Goal: Transaction & Acquisition: Purchase product/service

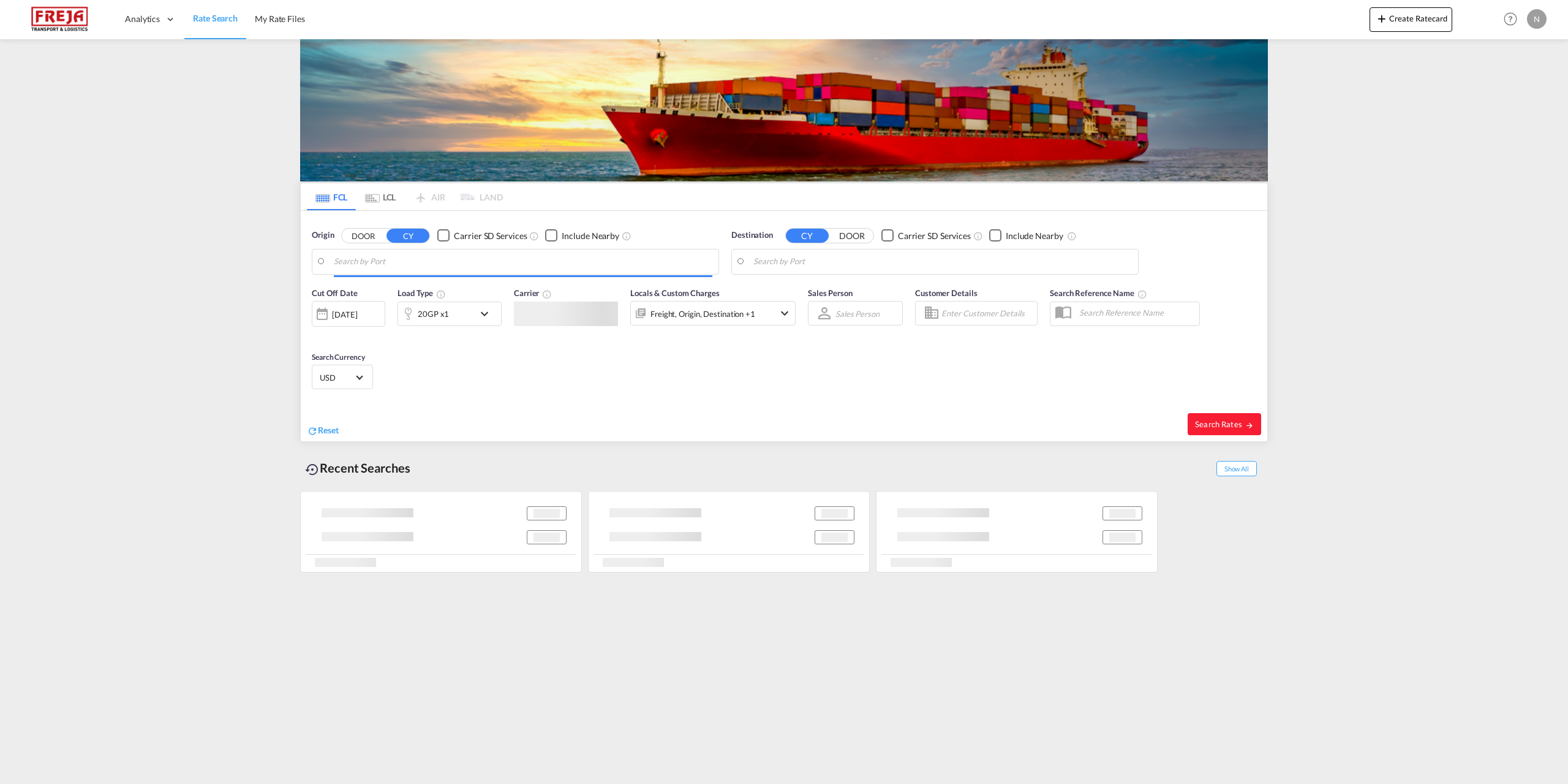
type input "[GEOGRAPHIC_DATA], DKFRC"
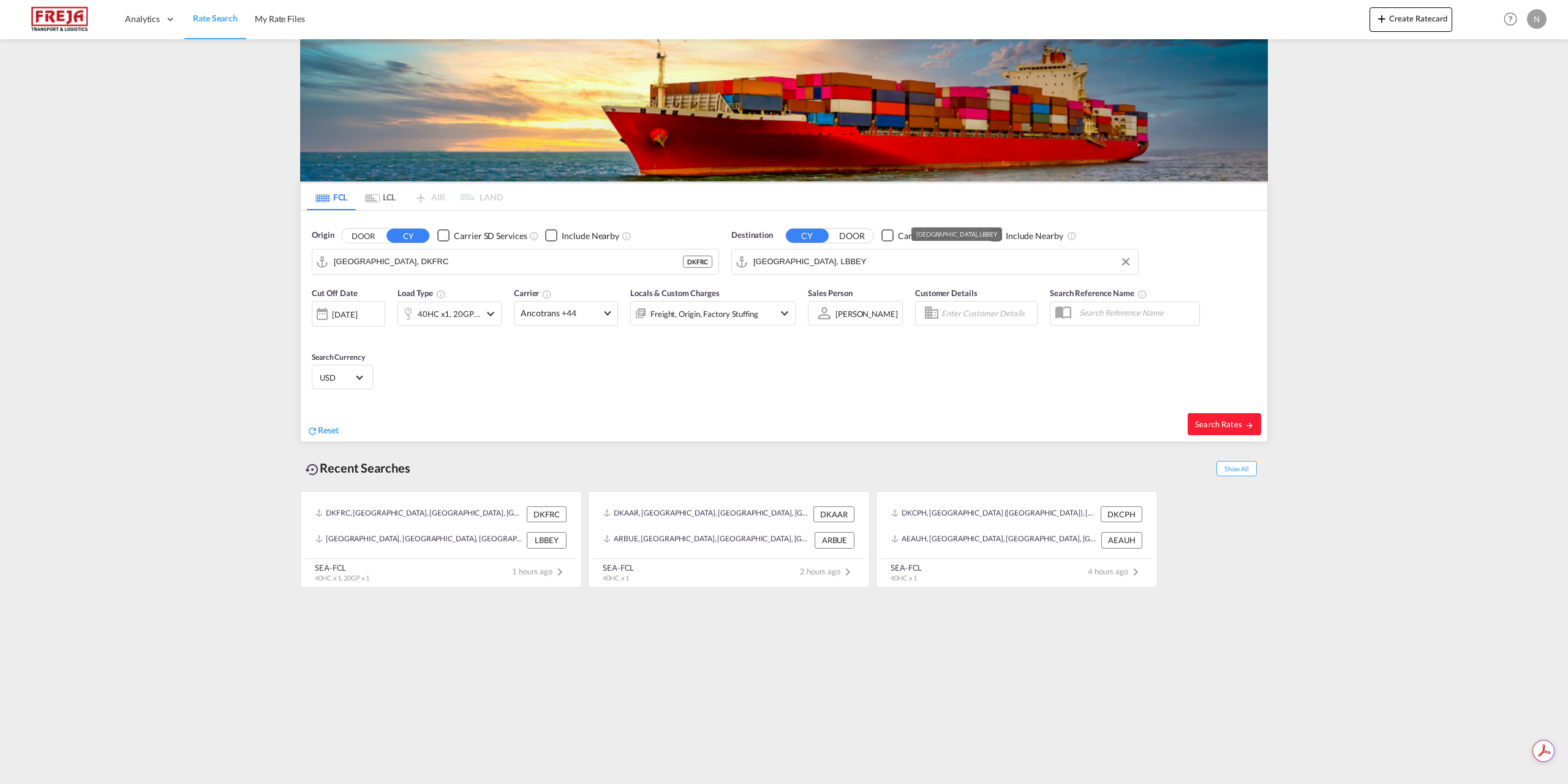
click at [830, 252] on input "[GEOGRAPHIC_DATA], LBBEY" at bounding box center [942, 261] width 379 height 18
click at [830, 289] on div "[GEOGRAPHIC_DATA][PERSON_NAME] GTPBR" at bounding box center [848, 299] width 233 height 44
type input "Puerto [PERSON_NAME], GTPBR"
click at [457, 320] on div "40HC x1, 20GP x1" at bounding box center [449, 313] width 62 height 17
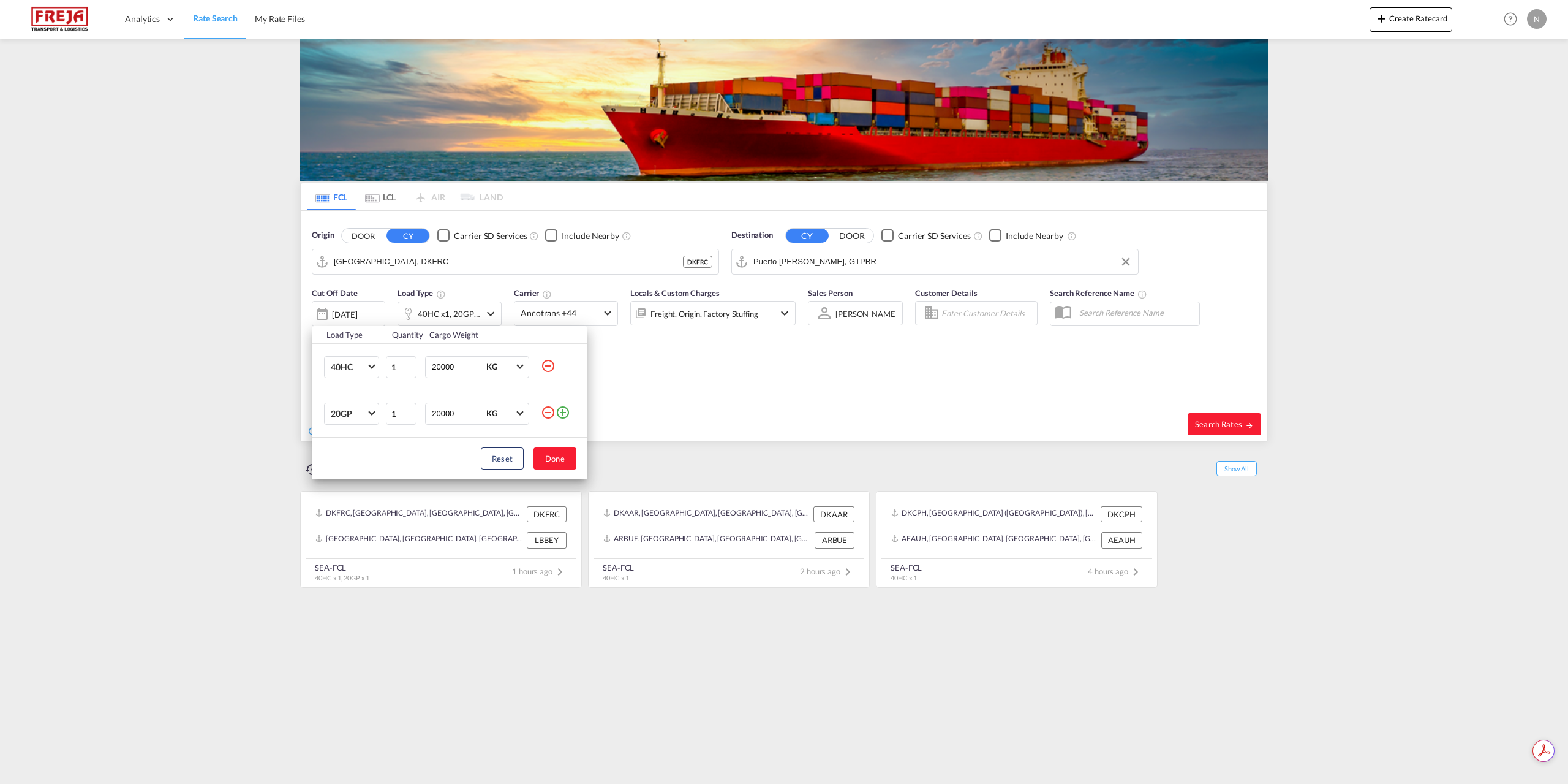
click at [548, 364] on md-icon "icon-minus-circle-outline" at bounding box center [548, 365] width 15 height 15
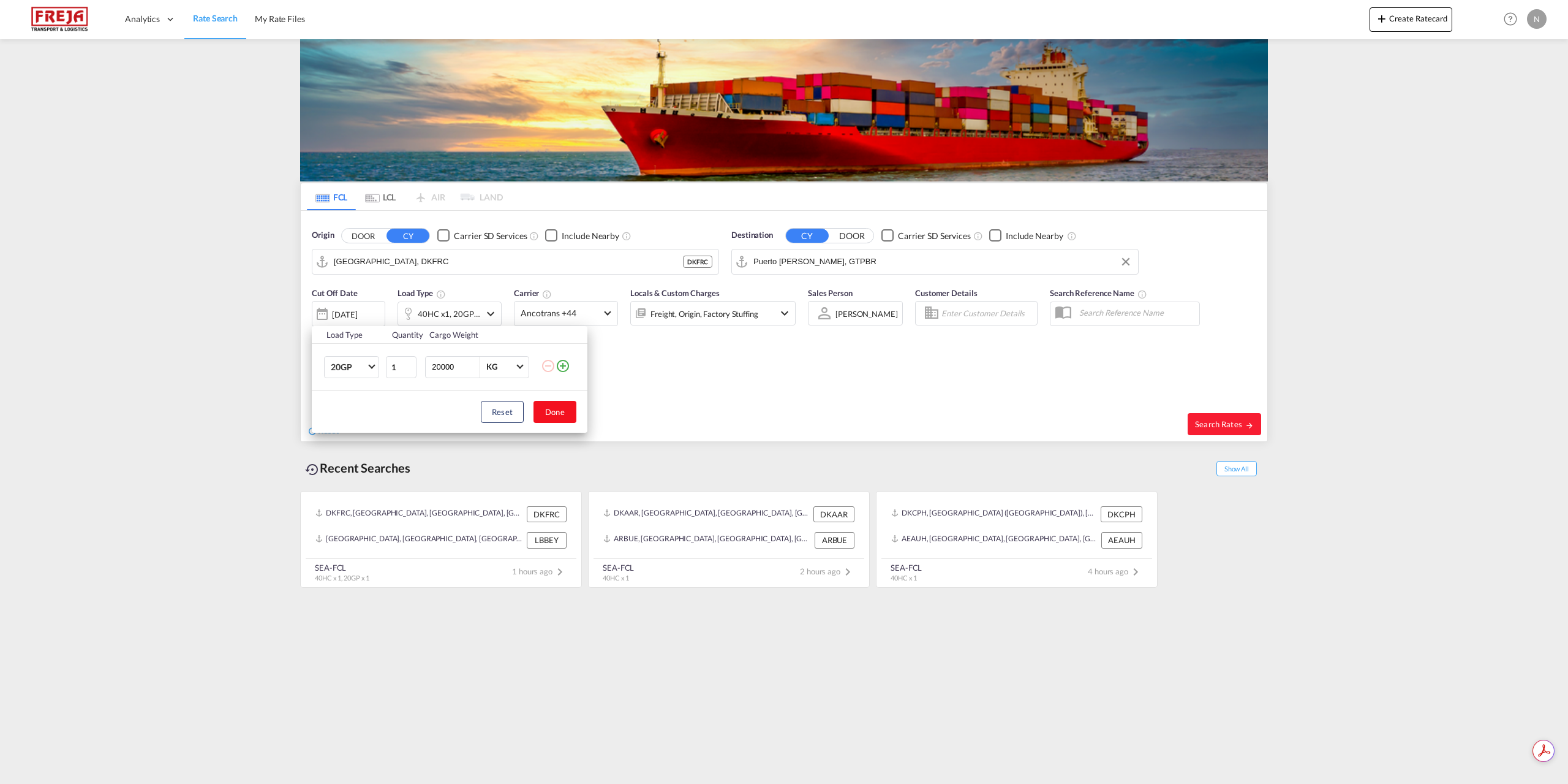
click at [550, 409] on button "Done" at bounding box center [555, 412] width 43 height 22
click at [568, 333] on div "Cut Off Date [DATE] [DATE] Load Type 20GP x1 Carrier Ancotrans +44 Online Rates…" at bounding box center [554, 312] width 484 height 51
click at [569, 321] on md-select-value "Ancotrans +44" at bounding box center [566, 313] width 103 height 24
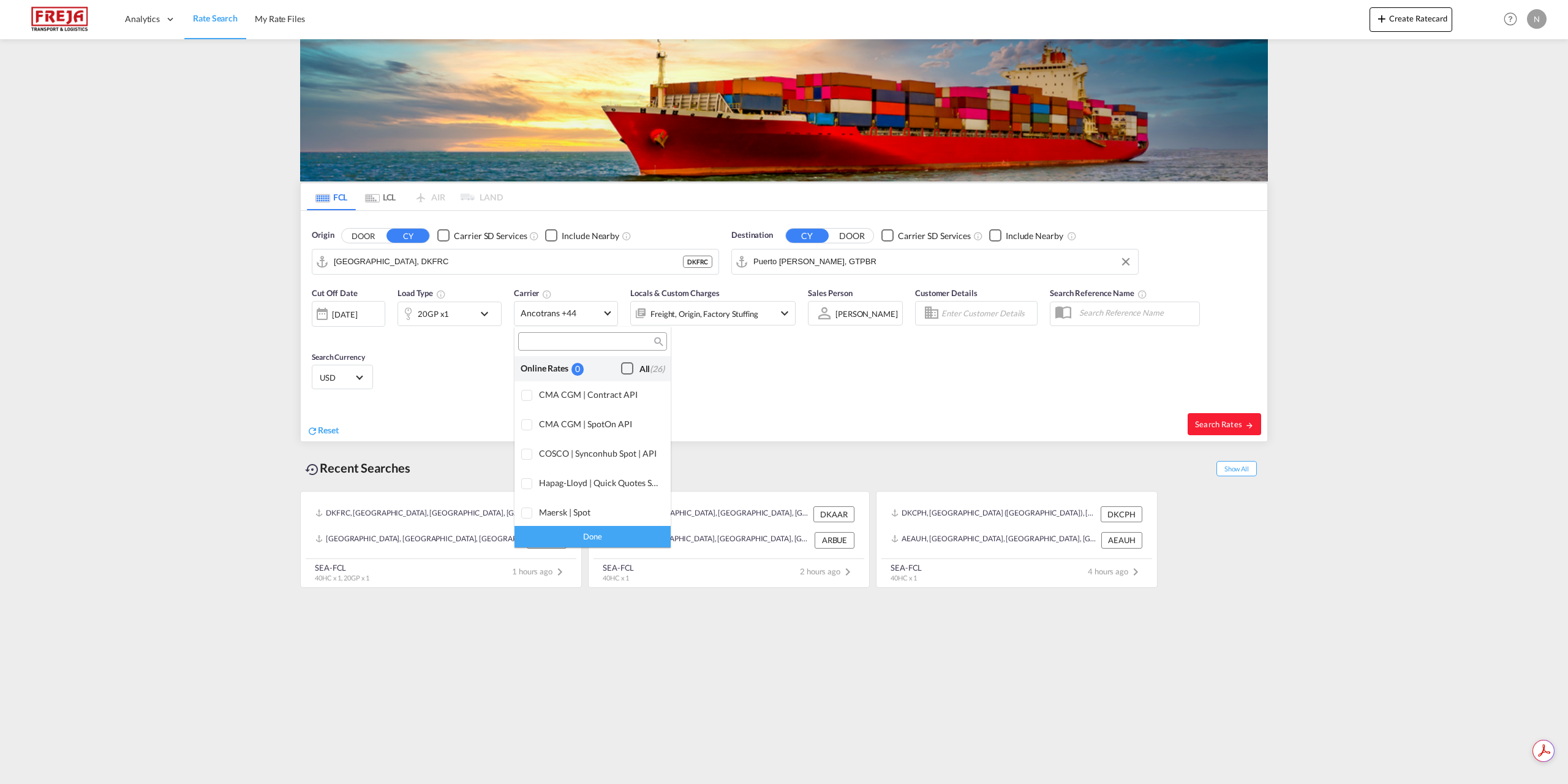
click at [624, 370] on div "Checkbox No Ink" at bounding box center [627, 368] width 12 height 12
click at [621, 536] on div "Done" at bounding box center [593, 536] width 156 height 21
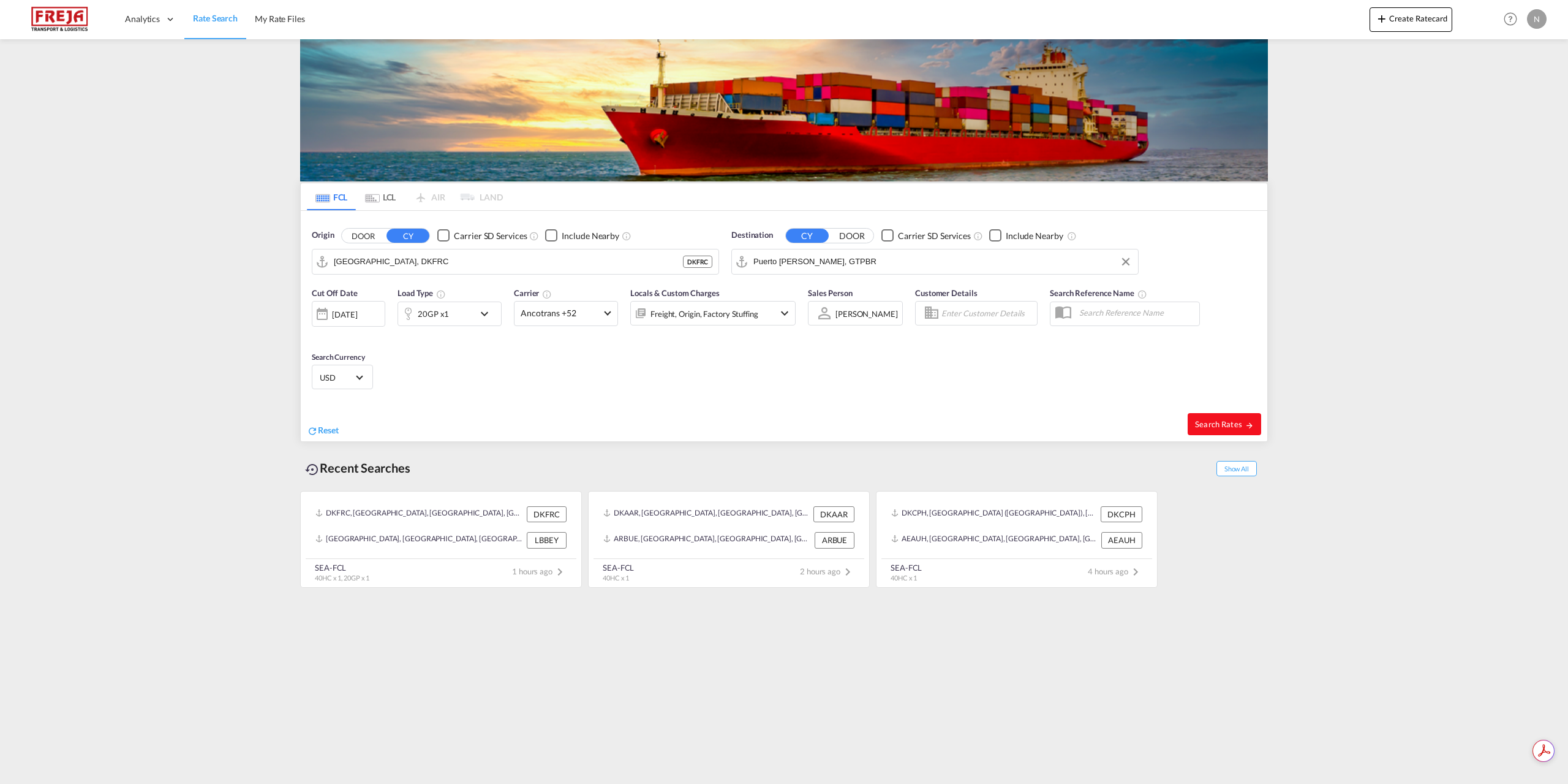
click at [1216, 420] on span "Search Rates" at bounding box center [1224, 424] width 58 height 10
type input "DKFRC to GTPBR / [DATE]"
